Goal: Information Seeking & Learning: Learn about a topic

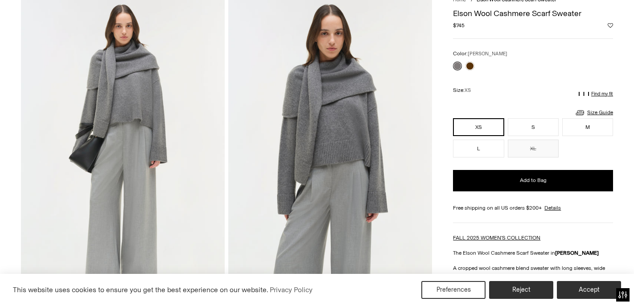
scroll to position [65, 0]
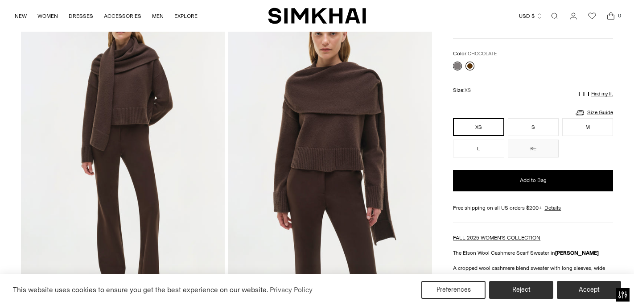
click at [467, 66] on link at bounding box center [469, 66] width 9 height 9
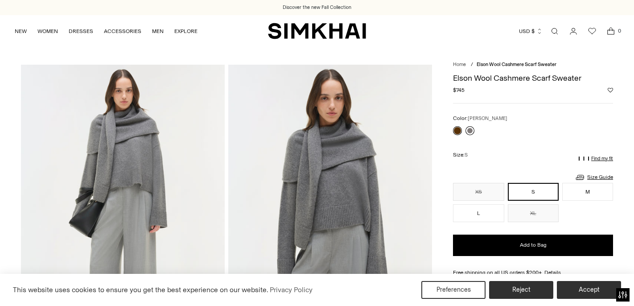
click at [471, 131] on link at bounding box center [469, 130] width 9 height 9
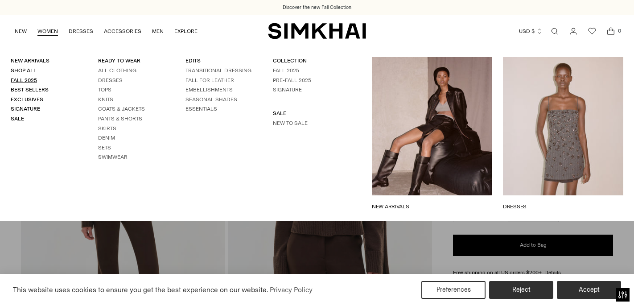
click at [30, 77] on link "Fall 2025" at bounding box center [24, 80] width 26 height 6
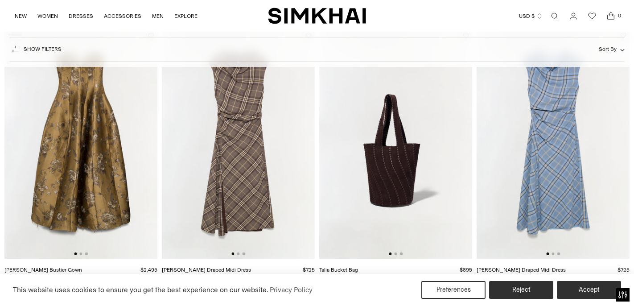
scroll to position [1195, 0]
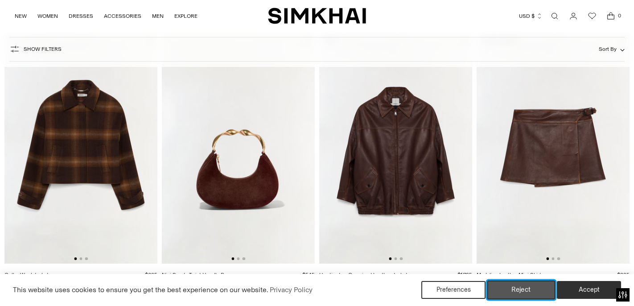
click at [534, 291] on button "Reject" at bounding box center [521, 289] width 68 height 19
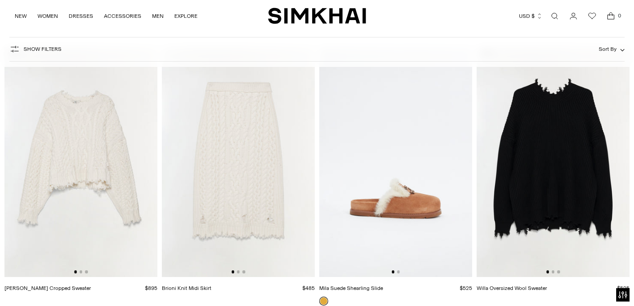
scroll to position [9741, 0]
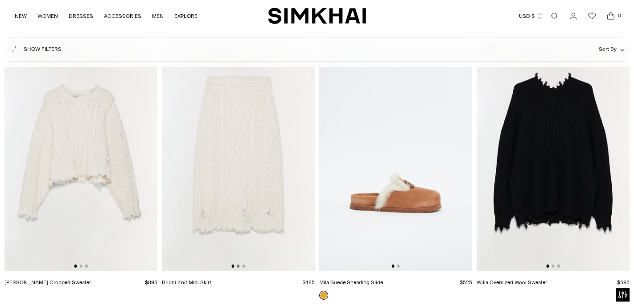
click at [239, 266] on button "Go to slide 2" at bounding box center [238, 265] width 3 height 3
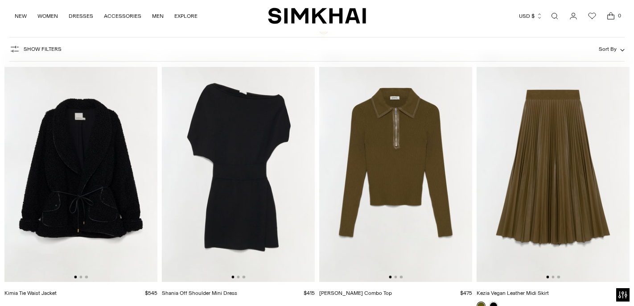
scroll to position [10000, 0]
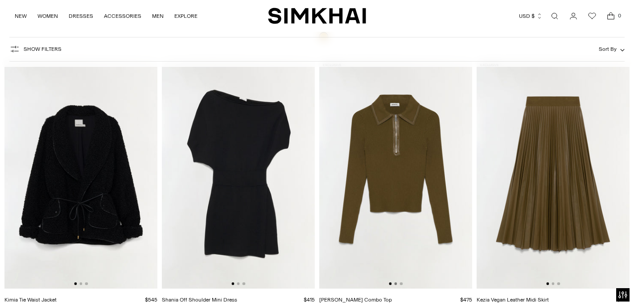
click at [395, 284] on button "Go to slide 2" at bounding box center [395, 283] width 3 height 3
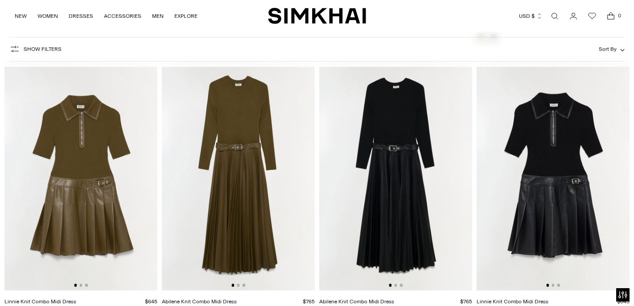
scroll to position [10274, 0]
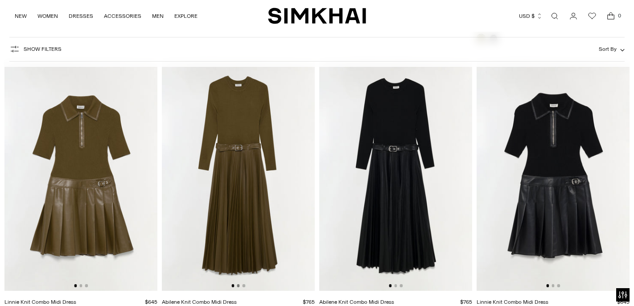
click at [239, 285] on button "Go to slide 2" at bounding box center [238, 285] width 3 height 3
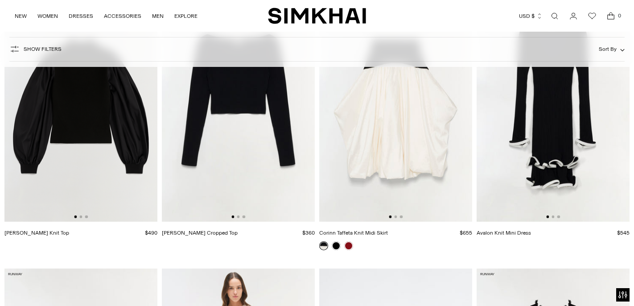
scroll to position [7319, 0]
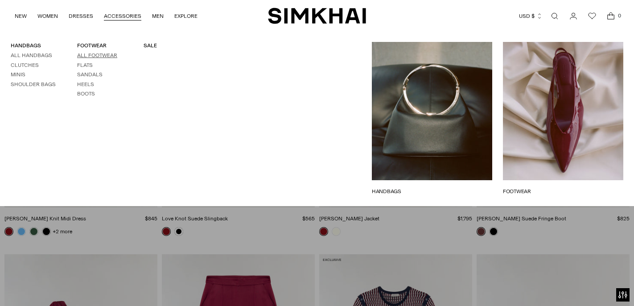
click at [93, 53] on link "All Footwear" at bounding box center [97, 55] width 40 height 6
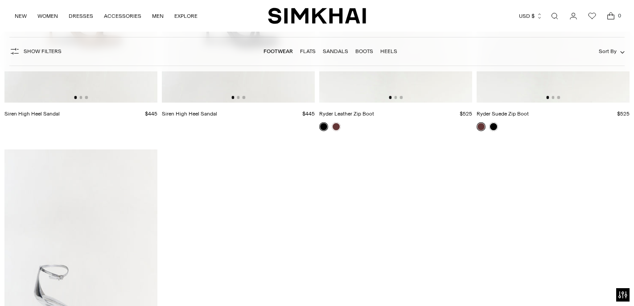
scroll to position [3940, 0]
